Goal: Communication & Community: Answer question/provide support

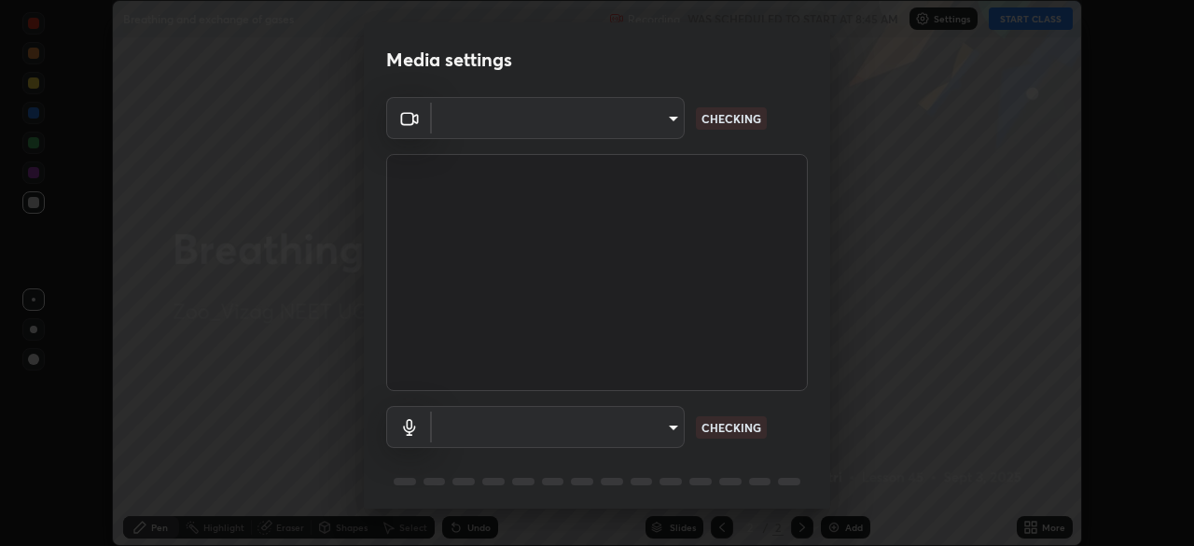
scroll to position [66, 0]
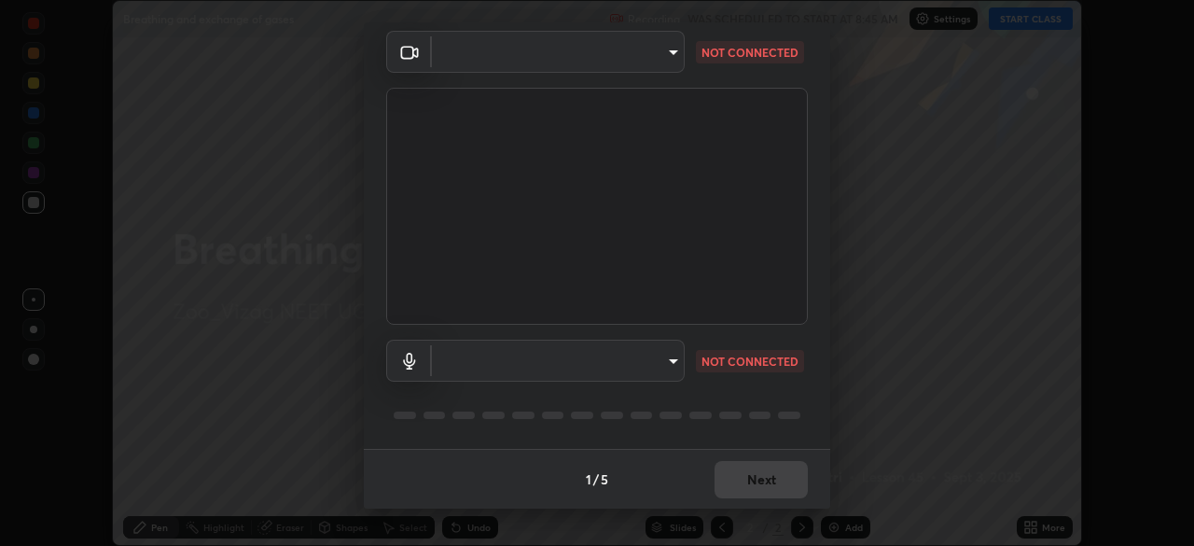
type input "da0c20431b424079349d444c11047d9f3d8fa2bd06c693e6a5e2fece50f7943c"
type input "b66cebb95c1e11d2a4921e936fa2f56bf0442747cf68a73d9fe71ba128f4f41d"
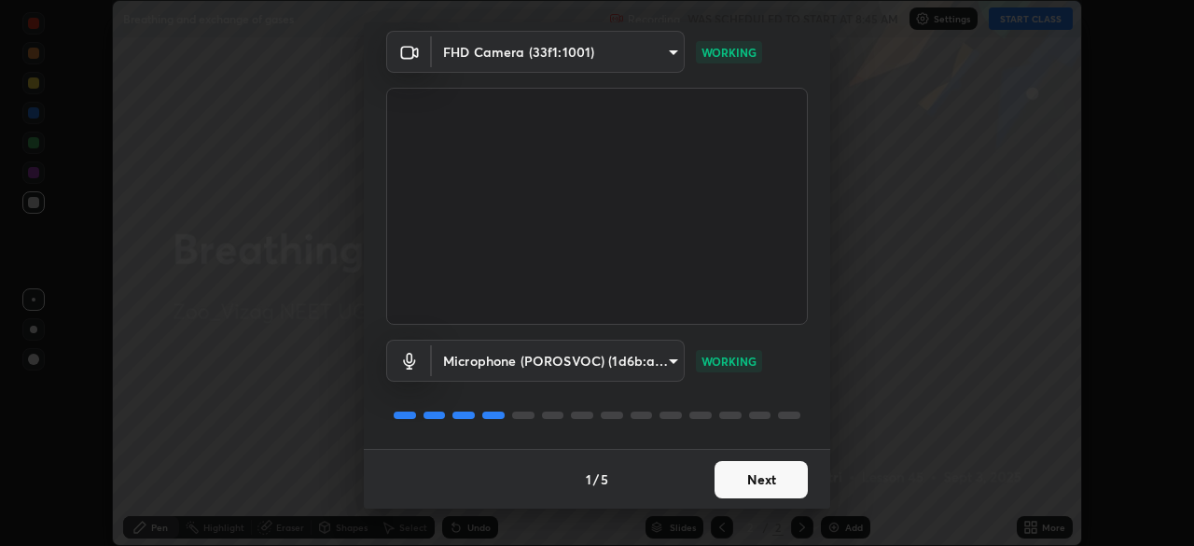
click at [775, 472] on button "Next" at bounding box center [760, 479] width 93 height 37
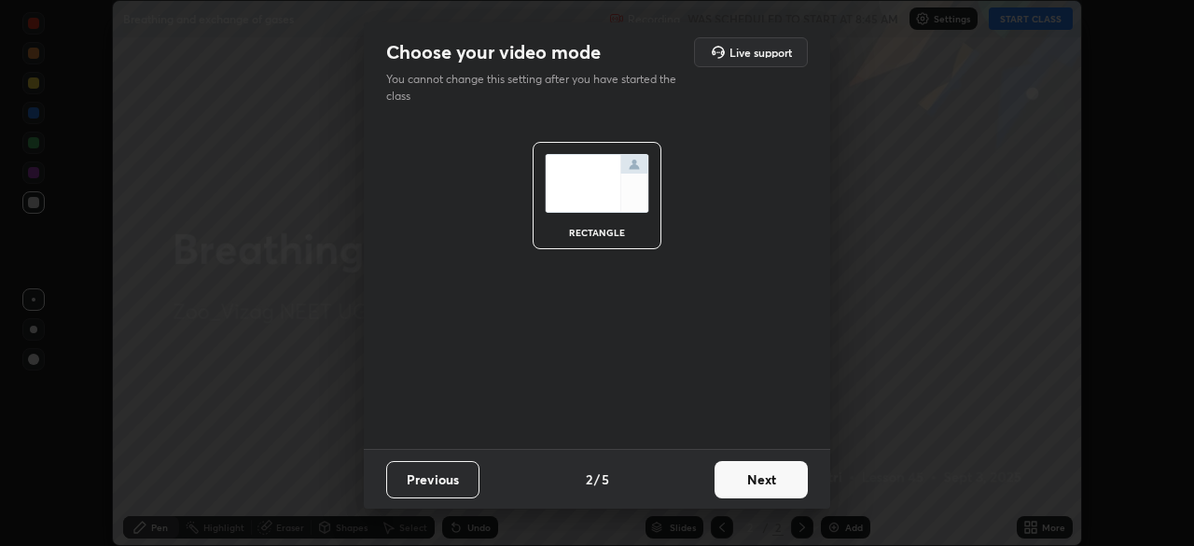
click at [780, 481] on button "Next" at bounding box center [760, 479] width 93 height 37
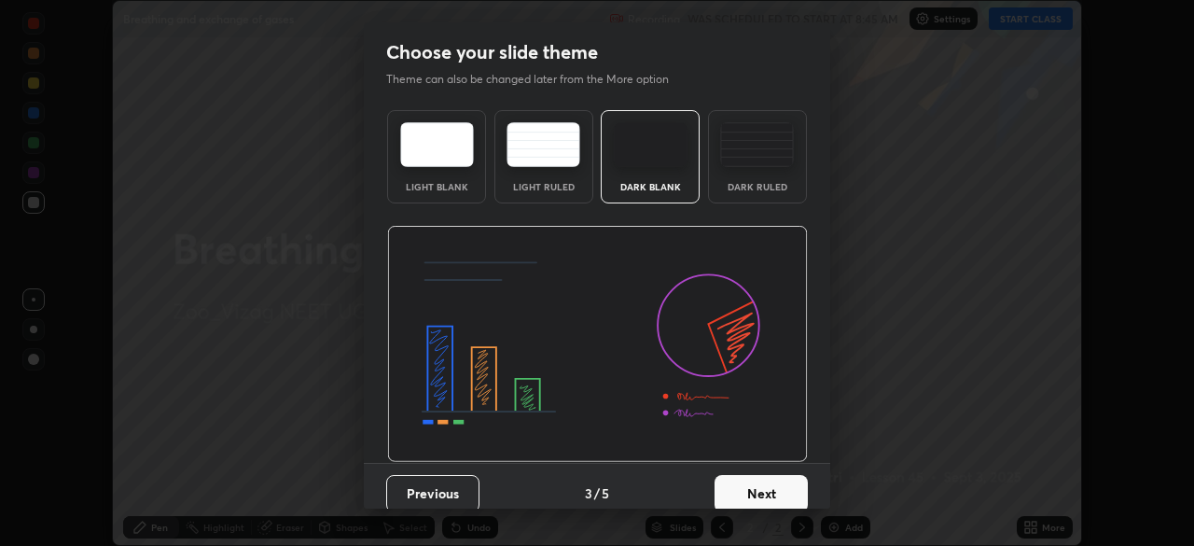
click at [780, 488] on button "Next" at bounding box center [760, 493] width 93 height 37
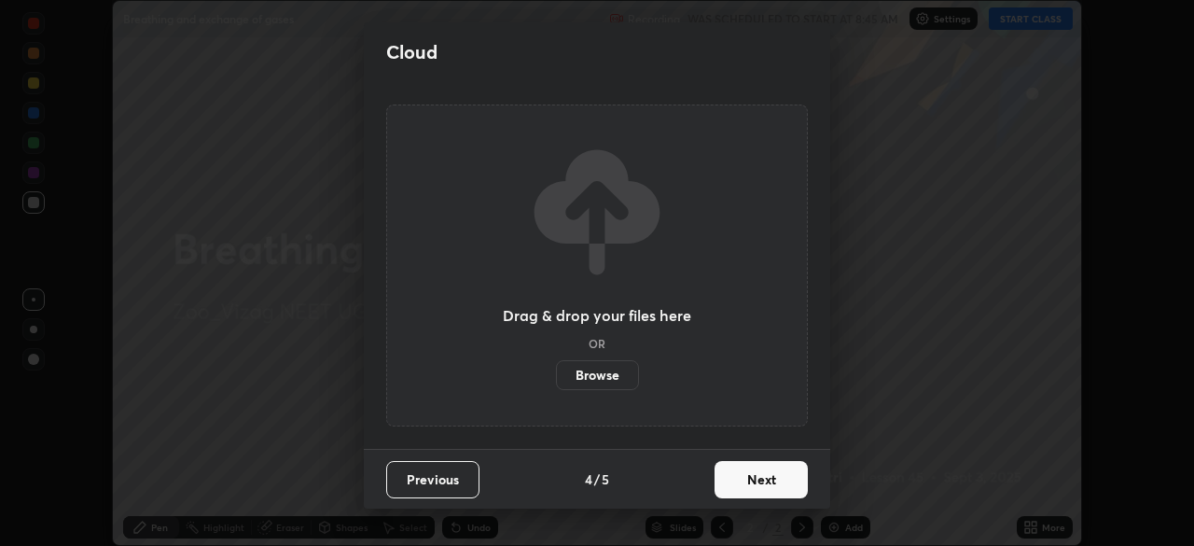
click at [780, 490] on button "Next" at bounding box center [760, 479] width 93 height 37
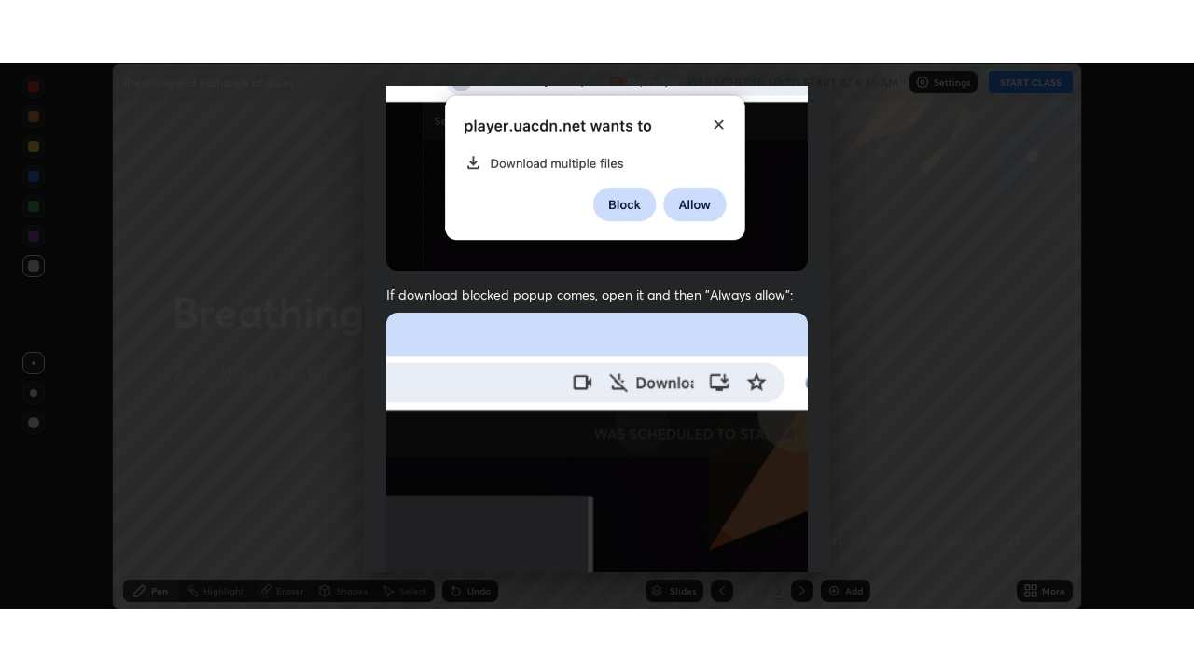
scroll to position [447, 0]
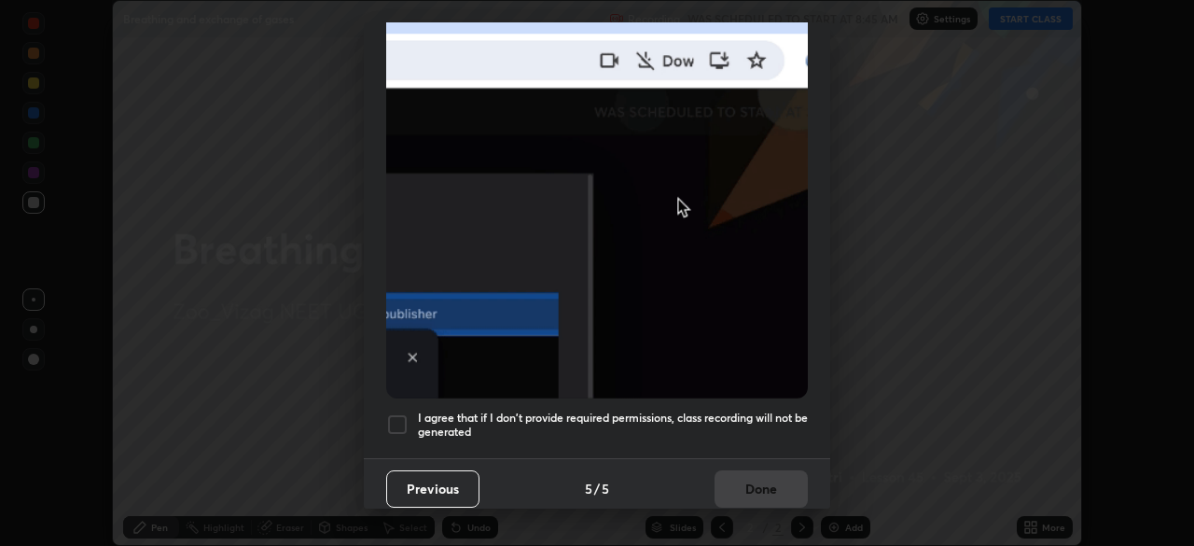
click at [404, 420] on div at bounding box center [397, 424] width 22 height 22
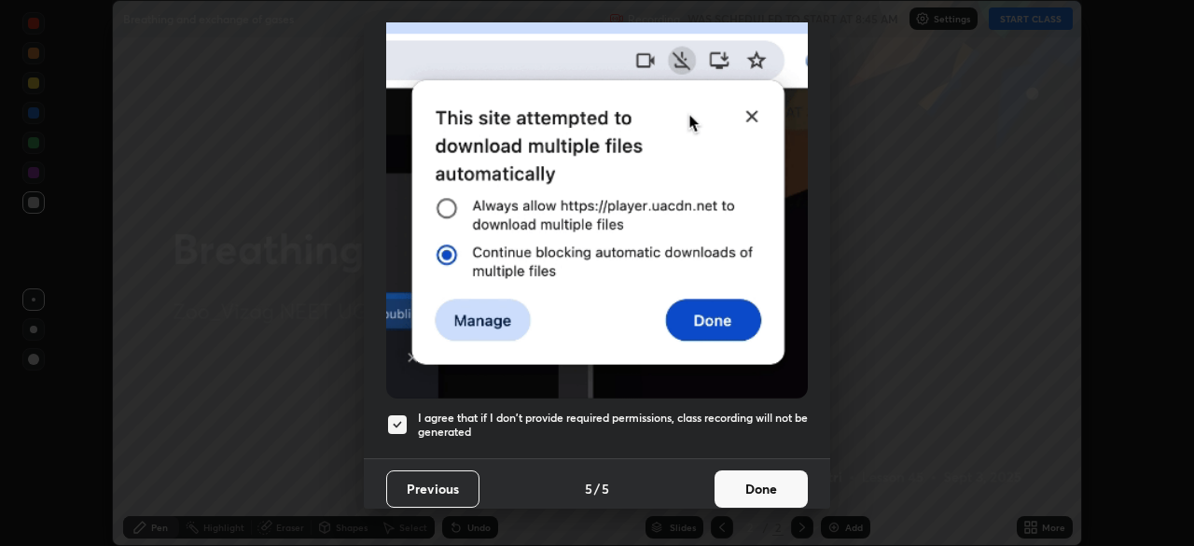
click at [744, 478] on button "Done" at bounding box center [760, 488] width 93 height 37
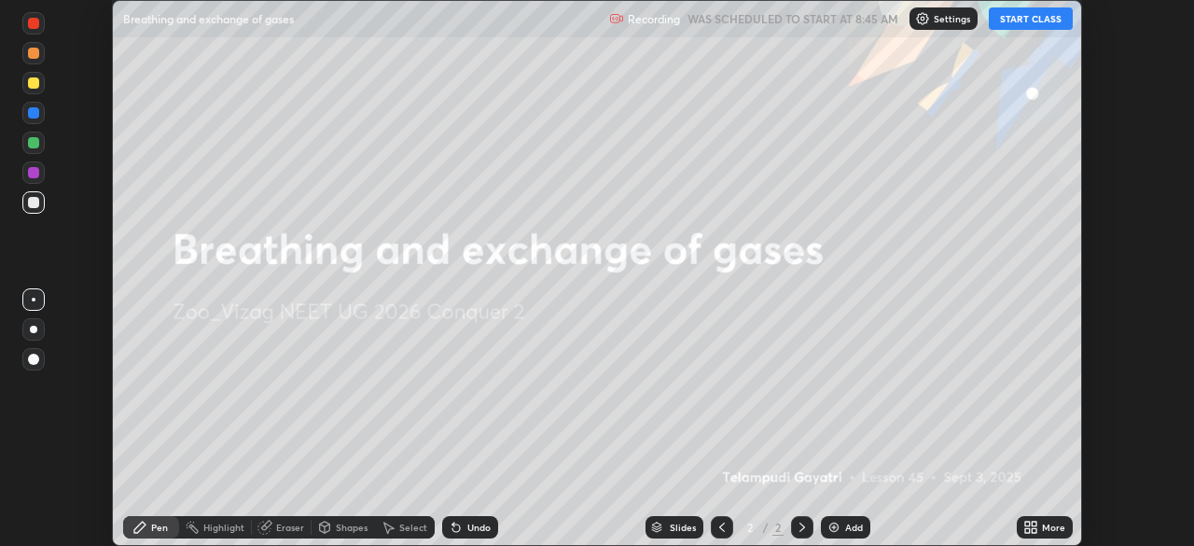
click at [1040, 21] on button "START CLASS" at bounding box center [1031, 18] width 84 height 22
click at [1031, 526] on icon at bounding box center [1030, 527] width 15 height 15
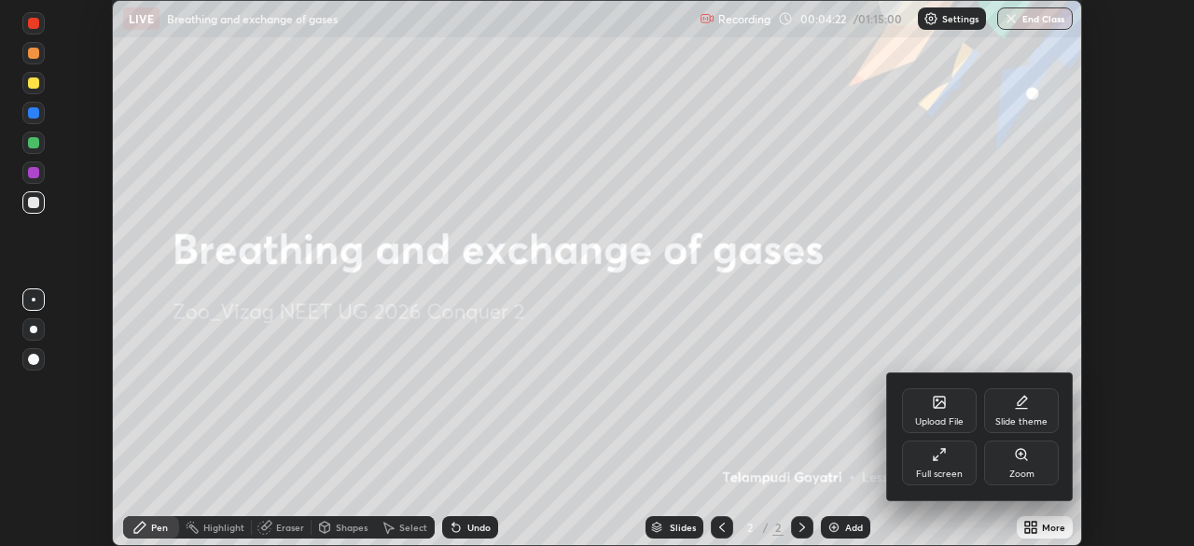
click at [930, 464] on div "Full screen" at bounding box center [939, 462] width 75 height 45
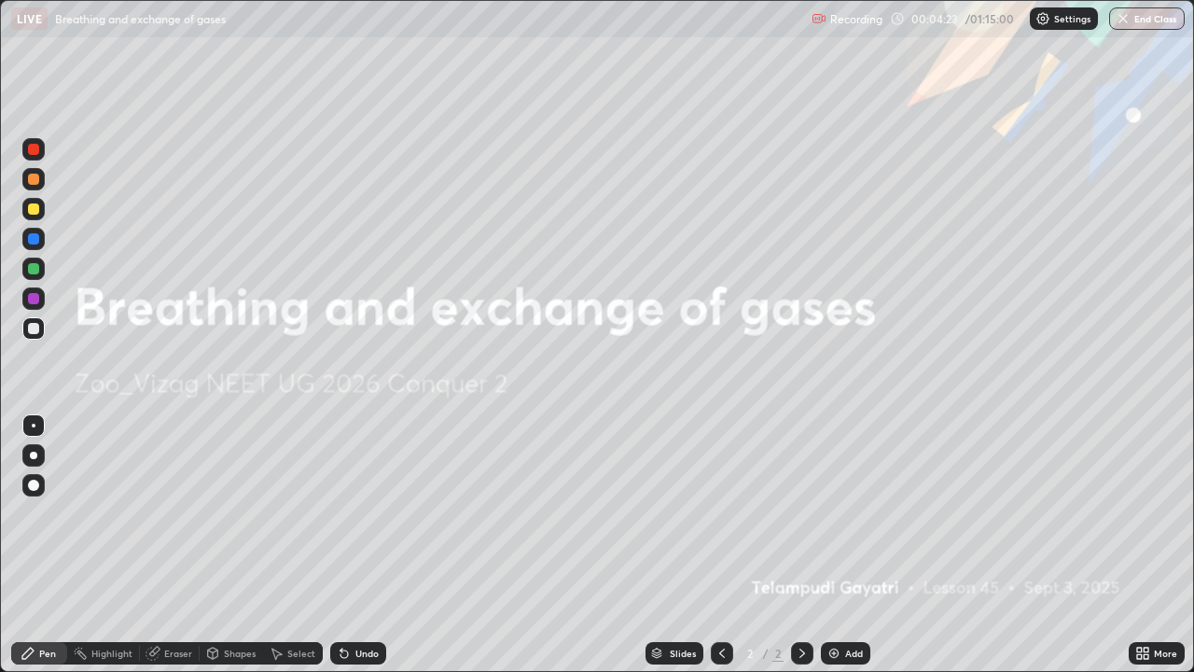
scroll to position [672, 1194]
click at [832, 545] on img at bounding box center [833, 652] width 15 height 15
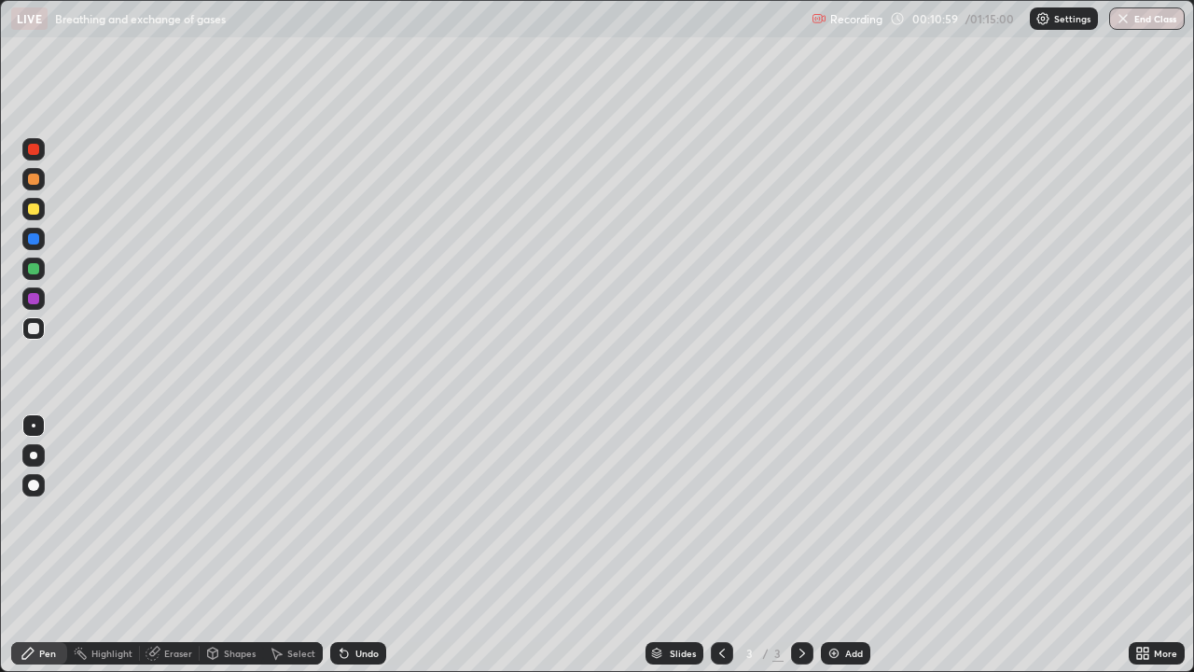
click at [175, 545] on div "Eraser" at bounding box center [178, 652] width 28 height 9
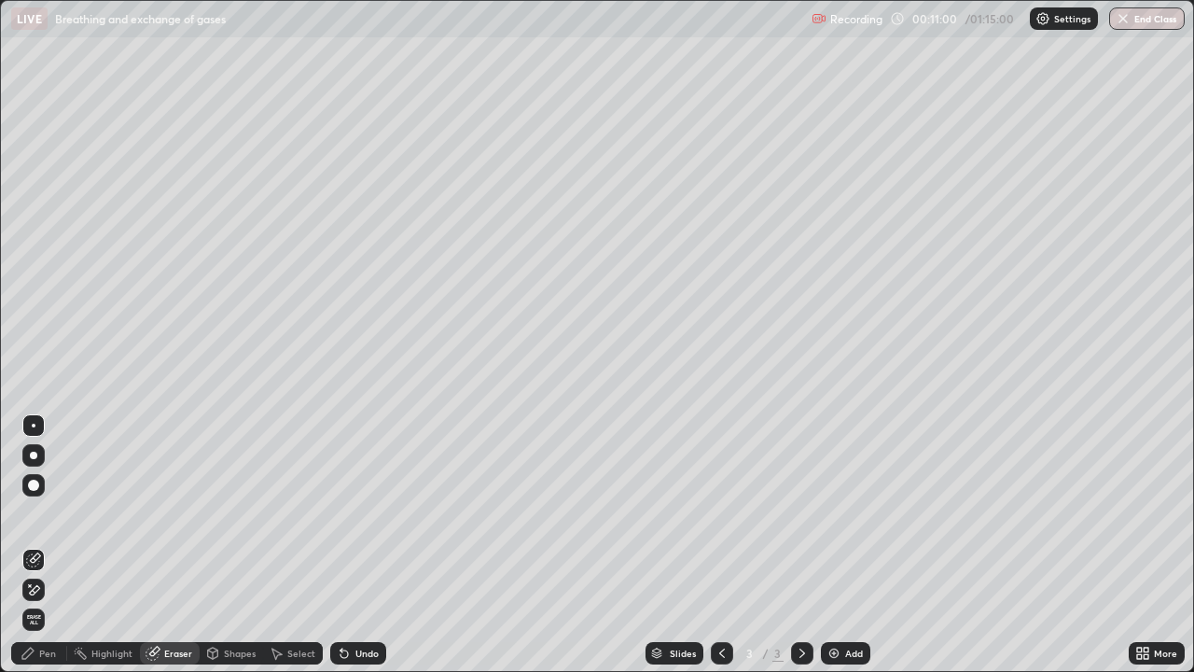
click at [49, 545] on div "Pen" at bounding box center [47, 652] width 17 height 9
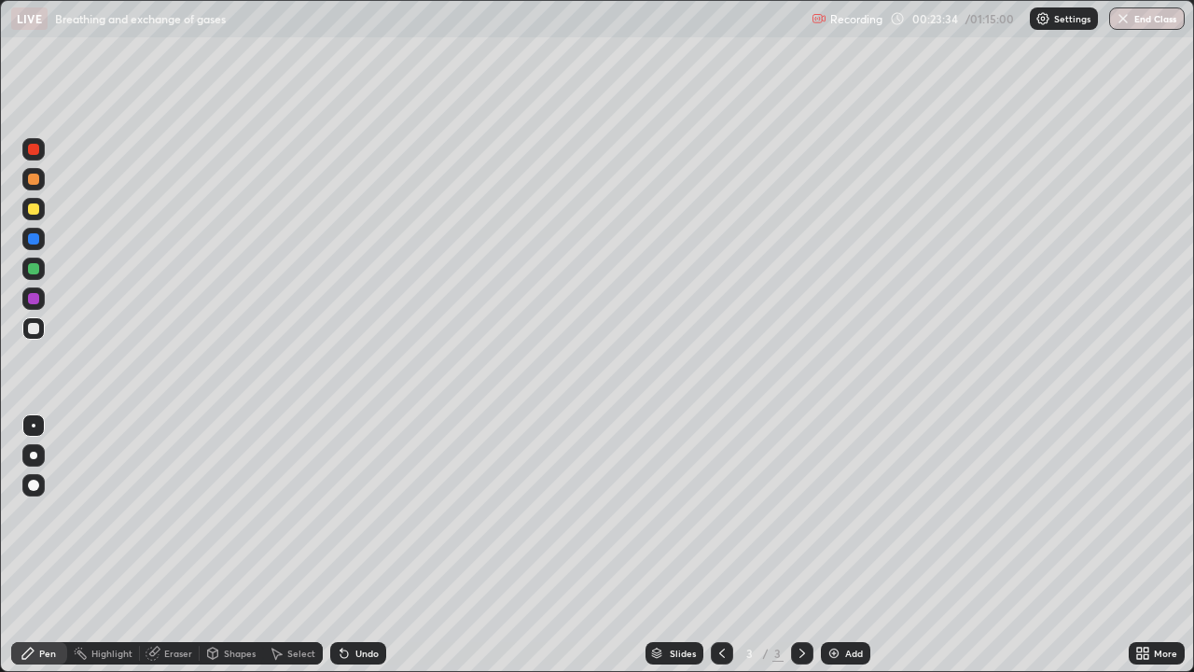
click at [830, 545] on img at bounding box center [833, 652] width 15 height 15
click at [166, 545] on div "Eraser" at bounding box center [170, 653] width 60 height 22
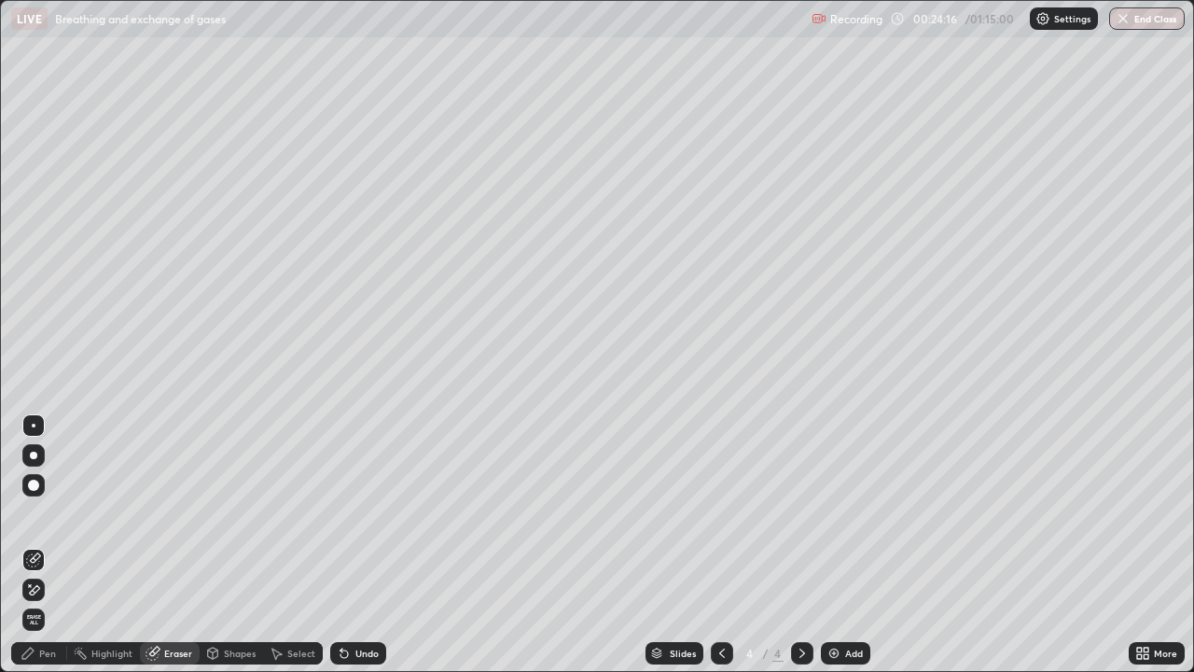
click at [49, 545] on div "Pen" at bounding box center [39, 653] width 56 height 22
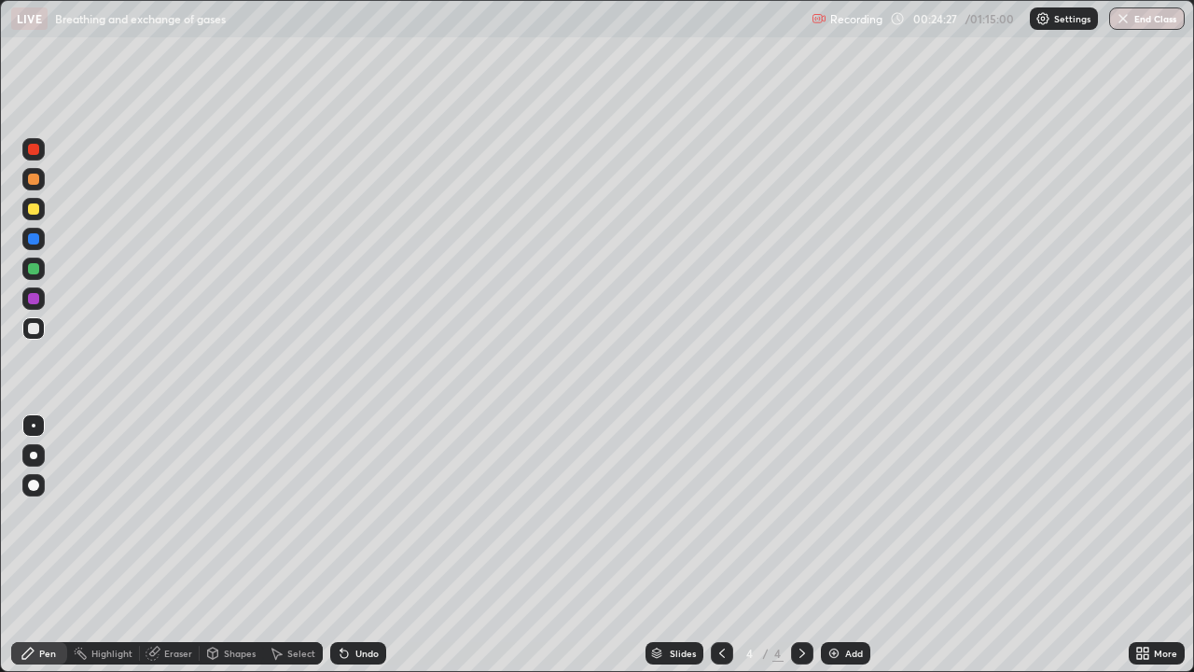
click at [34, 158] on div at bounding box center [33, 149] width 22 height 22
click at [34, 270] on div at bounding box center [33, 268] width 11 height 11
click at [32, 332] on div at bounding box center [33, 328] width 11 height 11
click at [171, 545] on div "Eraser" at bounding box center [178, 652] width 28 height 9
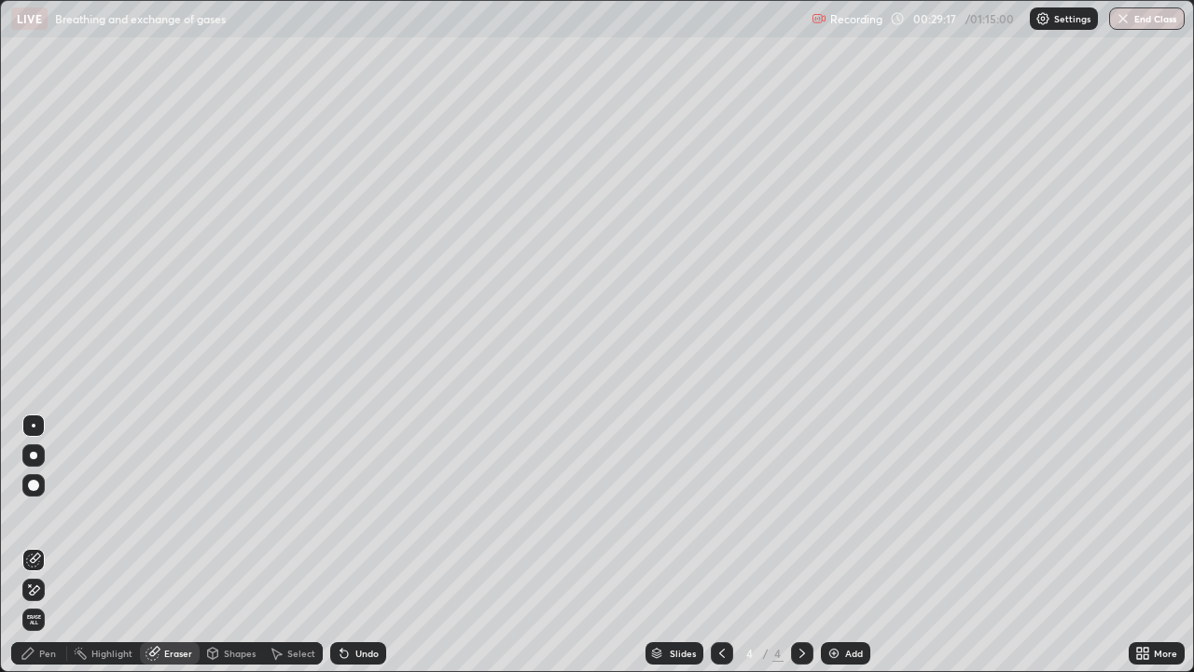
click at [38, 545] on div "Pen" at bounding box center [39, 653] width 56 height 22
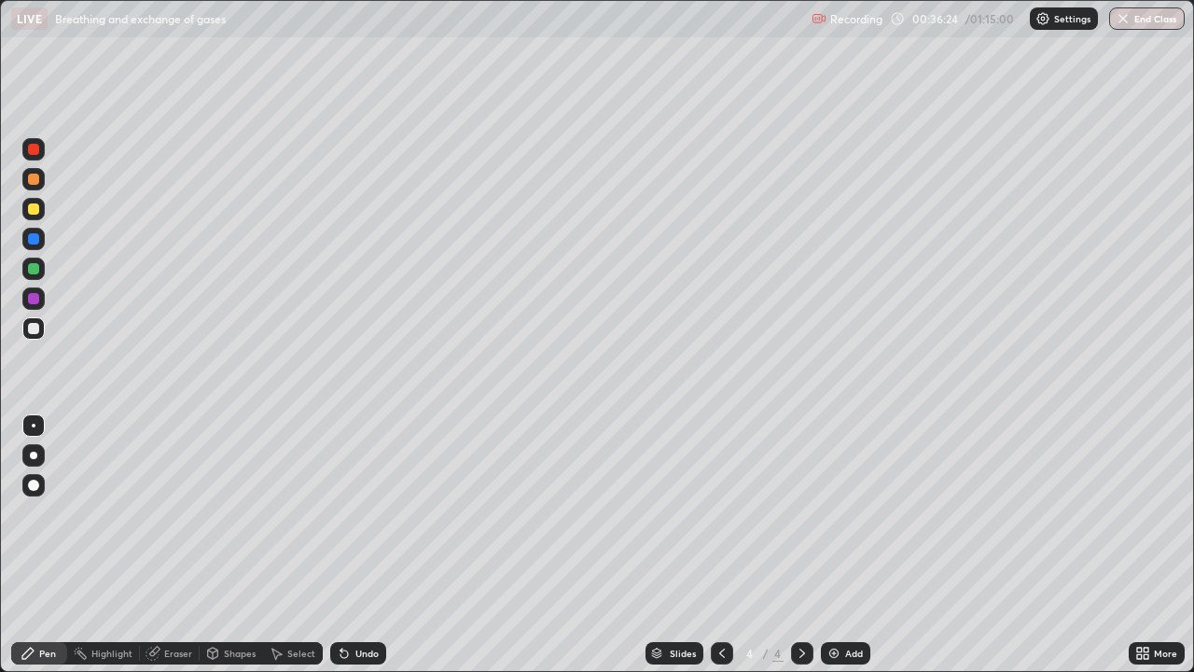
click at [836, 545] on img at bounding box center [833, 652] width 15 height 15
click at [30, 213] on div at bounding box center [33, 208] width 11 height 11
click at [171, 545] on div "Eraser" at bounding box center [178, 652] width 28 height 9
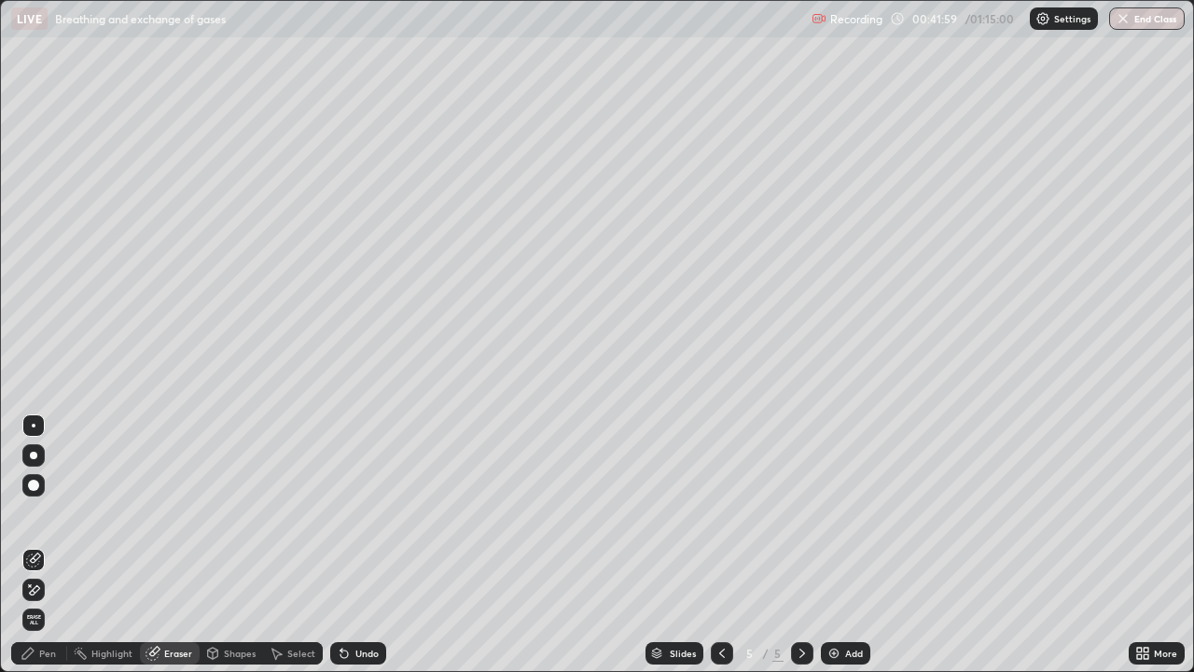
click at [35, 545] on icon at bounding box center [28, 652] width 15 height 15
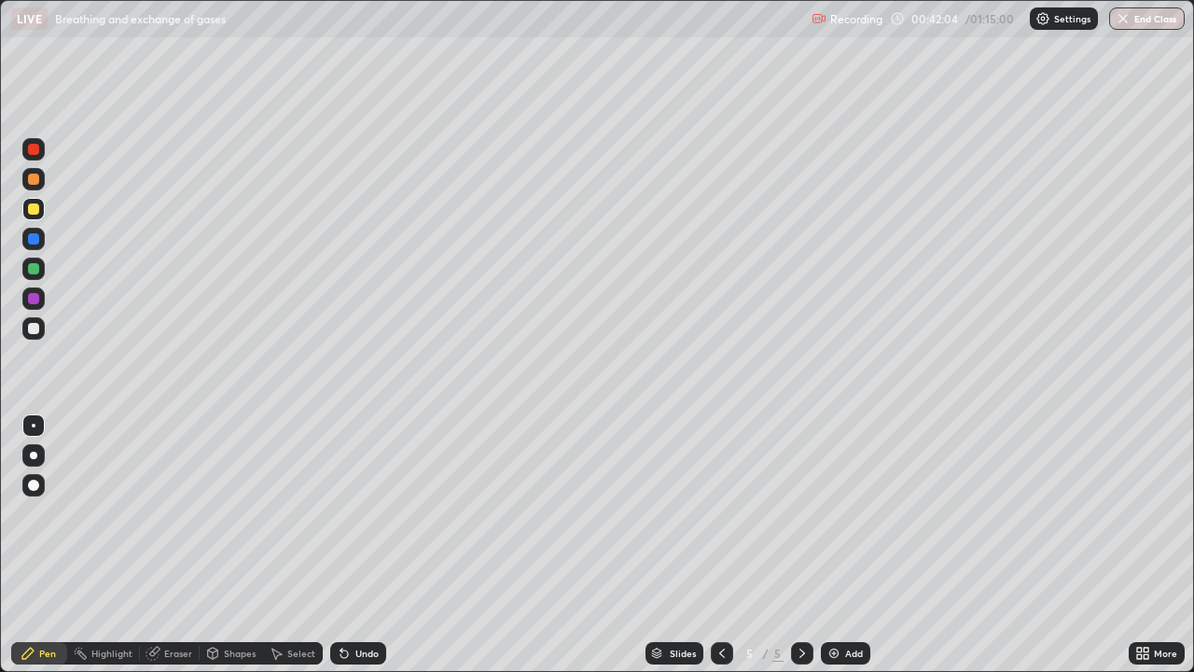
click at [162, 545] on div "Eraser" at bounding box center [170, 653] width 60 height 22
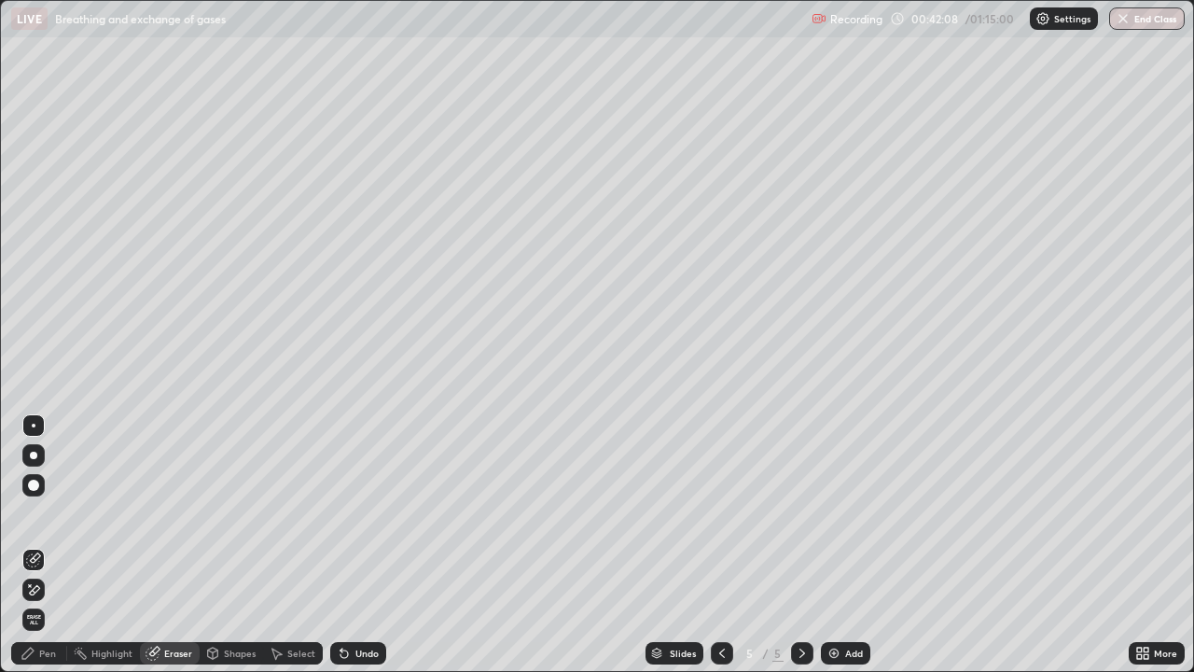
click at [34, 545] on icon at bounding box center [28, 652] width 15 height 15
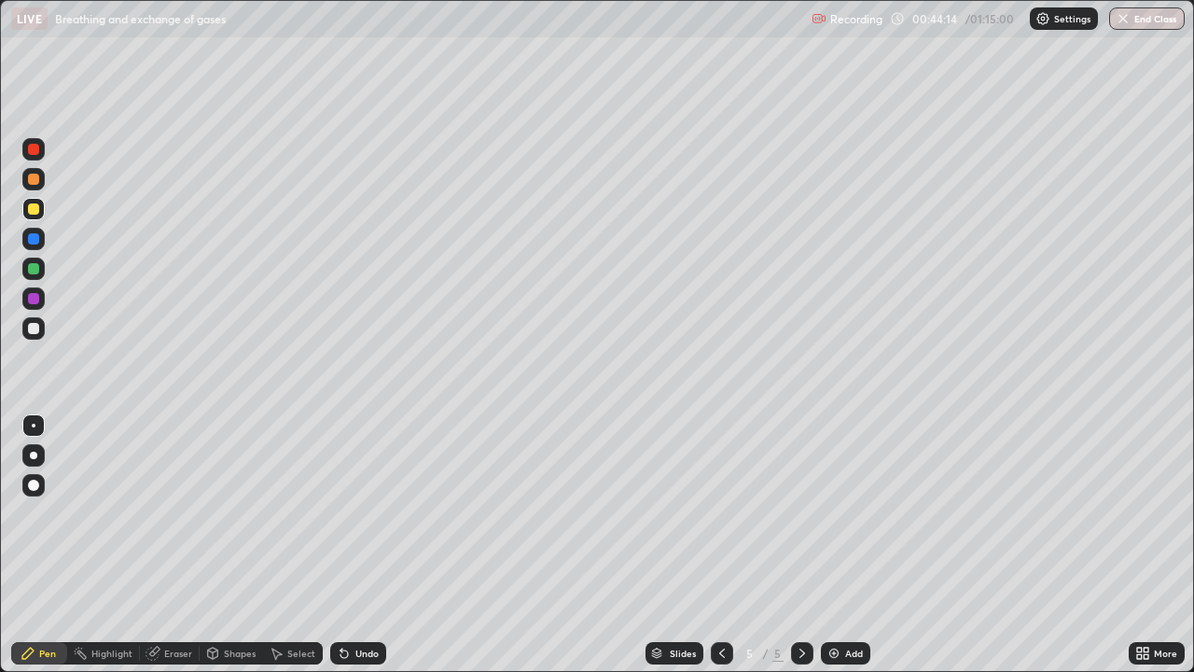
click at [34, 273] on div at bounding box center [33, 268] width 11 height 11
click at [172, 545] on div "Eraser" at bounding box center [178, 652] width 28 height 9
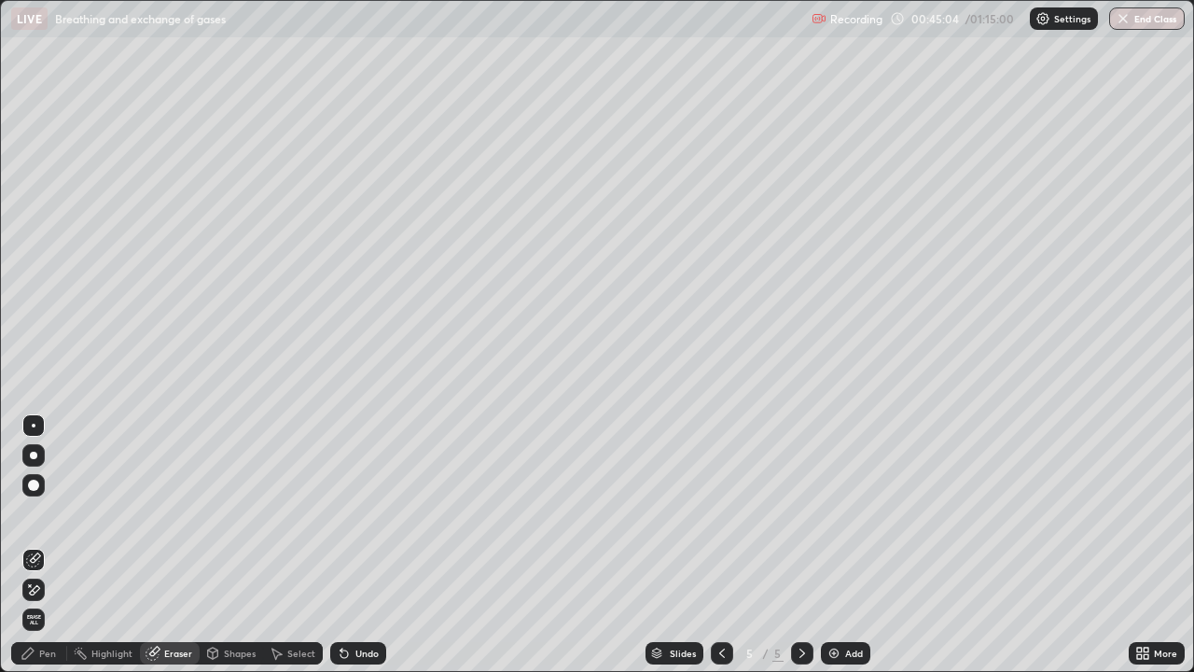
click at [49, 545] on div "Pen" at bounding box center [47, 652] width 17 height 9
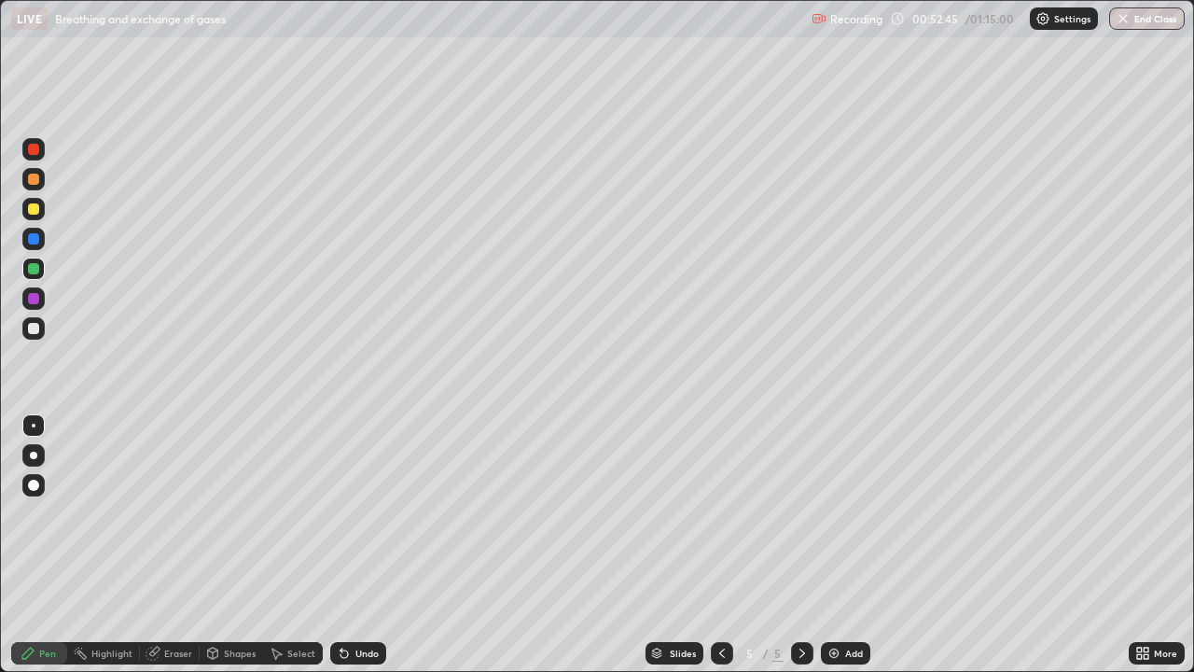
click at [839, 545] on img at bounding box center [833, 652] width 15 height 15
click at [35, 329] on div at bounding box center [33, 328] width 11 height 11
click at [162, 545] on div "Eraser" at bounding box center [170, 653] width 60 height 22
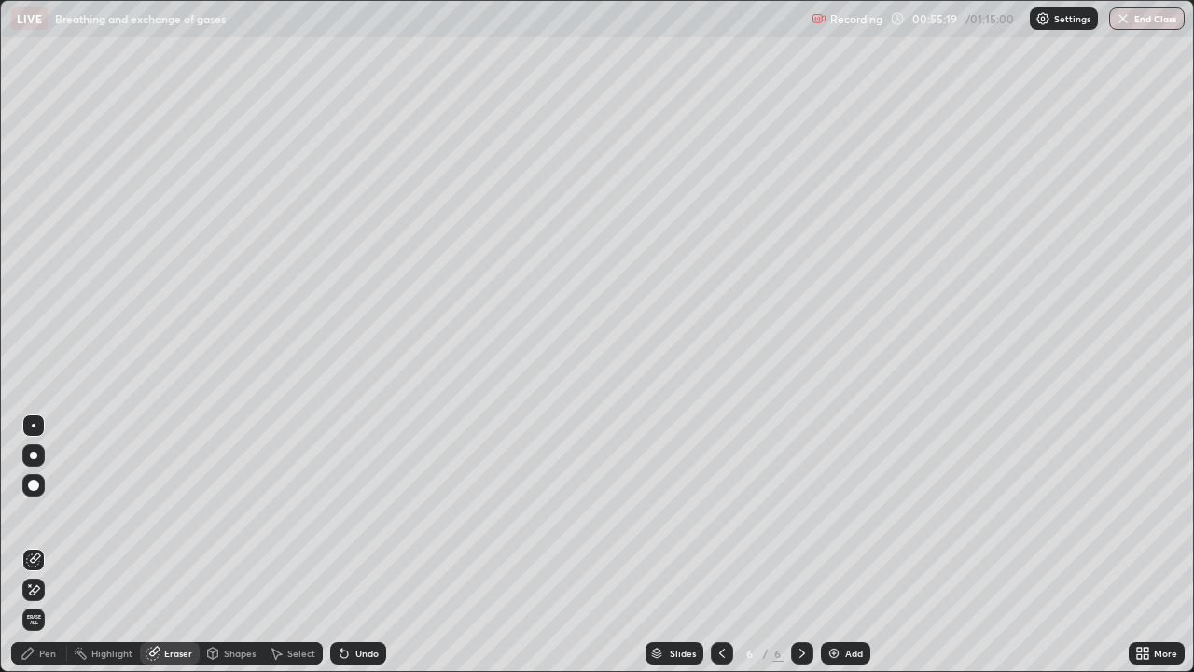
click at [43, 545] on div "Pen" at bounding box center [47, 652] width 17 height 9
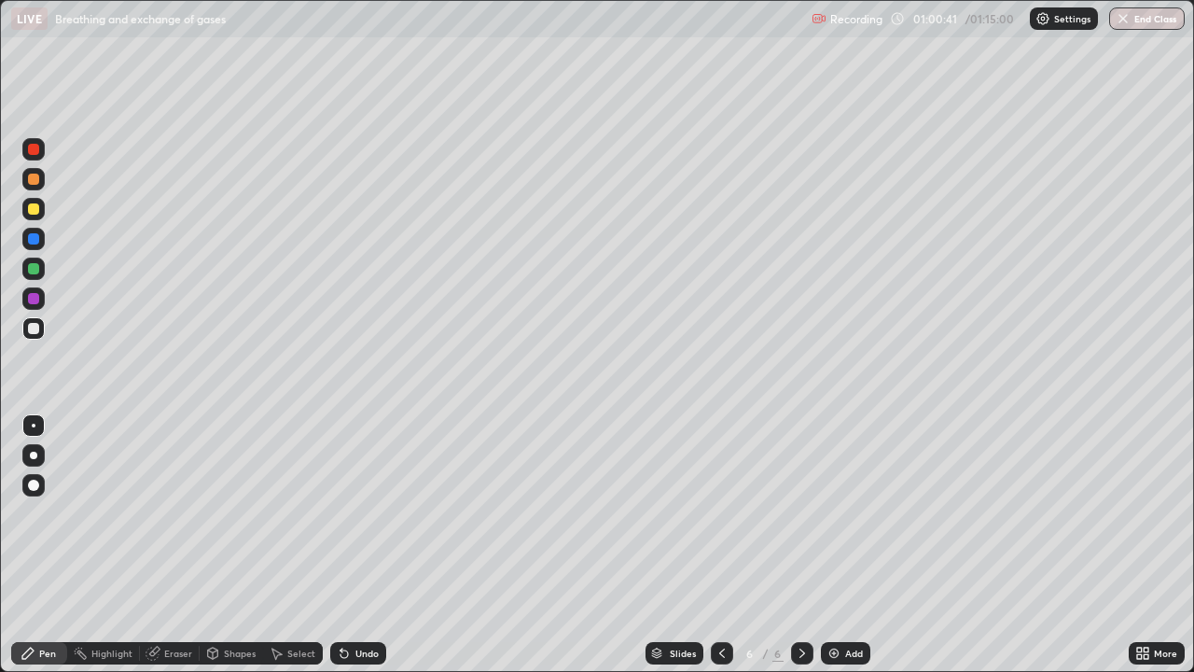
click at [1126, 27] on button "End Class" at bounding box center [1147, 18] width 76 height 22
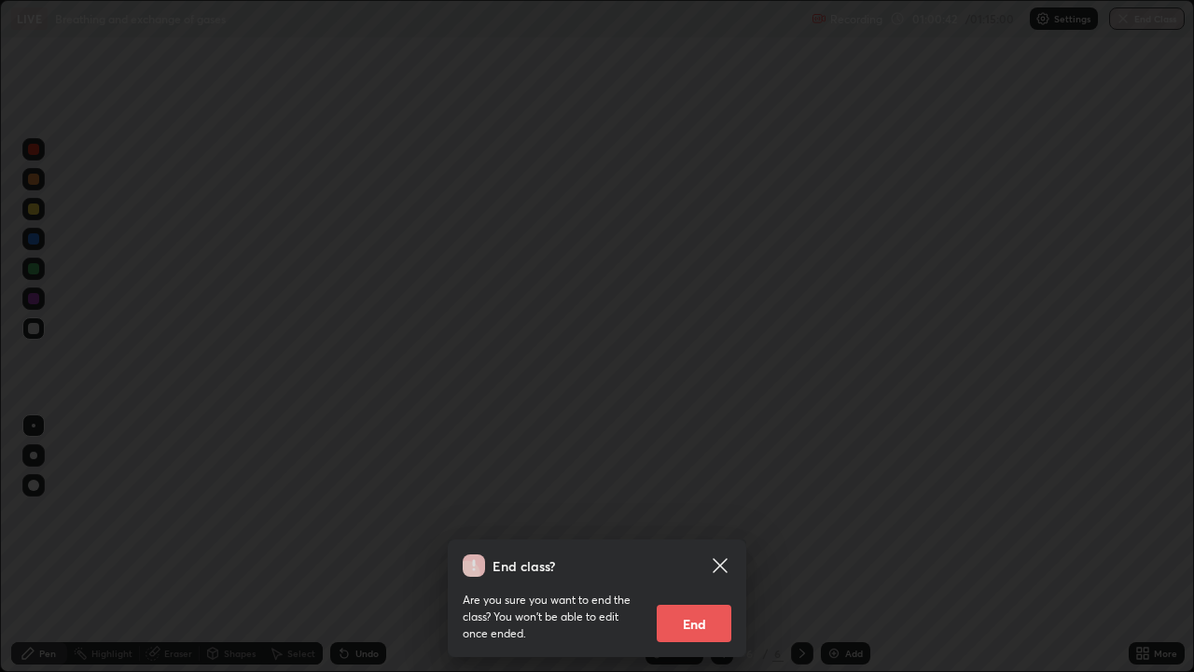
click at [695, 545] on button "End" at bounding box center [694, 622] width 75 height 37
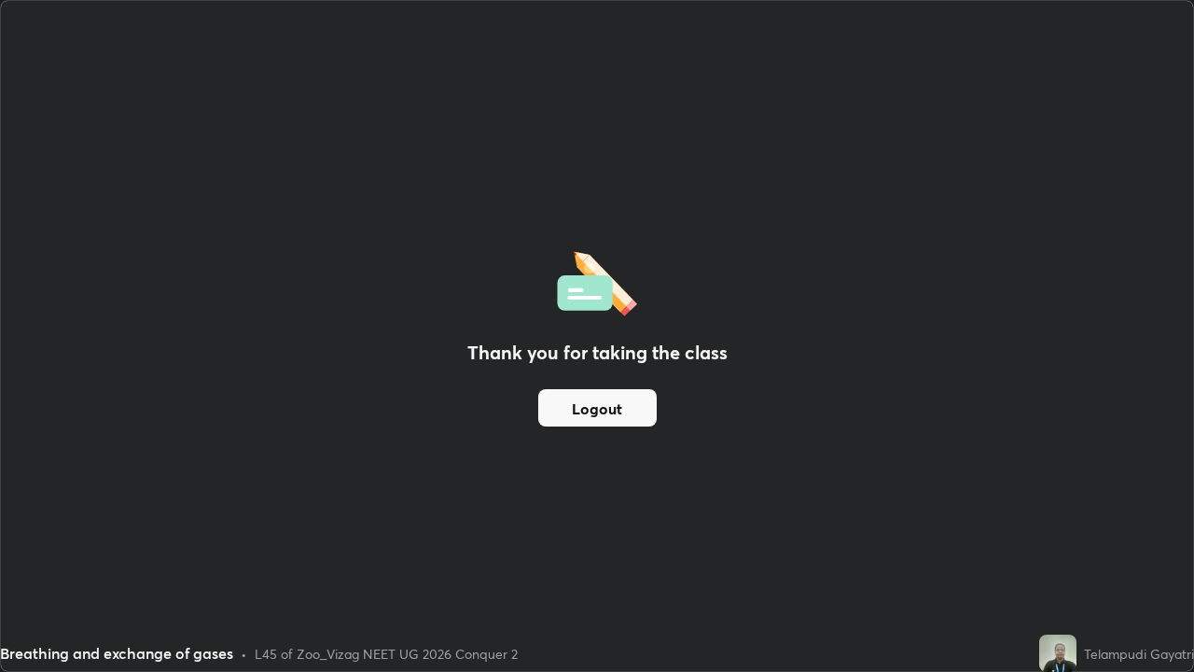
click at [622, 411] on button "Logout" at bounding box center [597, 407] width 118 height 37
